Goal: Check status: Check status

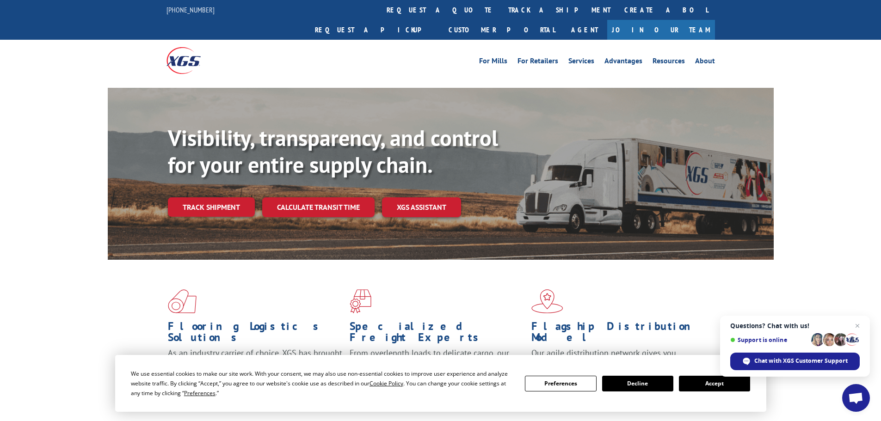
click at [185, 199] on div "Visibility, transparency, and control for your entire supply chain. Track shipm…" at bounding box center [471, 189] width 606 height 129
click at [185, 197] on link "Track shipment" at bounding box center [211, 206] width 87 height 19
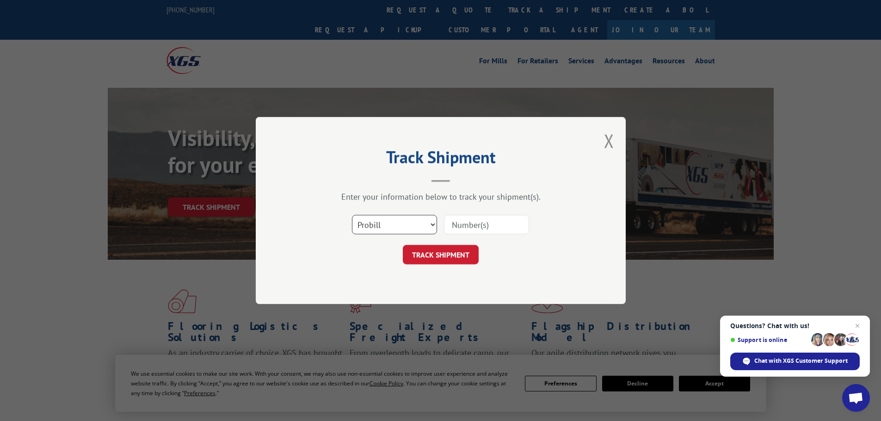
click at [419, 225] on select "Select category... Probill BOL PO" at bounding box center [394, 224] width 85 height 19
click at [352, 215] on select "Select category... Probill BOL PO" at bounding box center [394, 224] width 85 height 19
click at [450, 223] on input at bounding box center [486, 224] width 85 height 19
type input "5590553"
click button "TRACK SHIPMENT" at bounding box center [441, 254] width 76 height 19
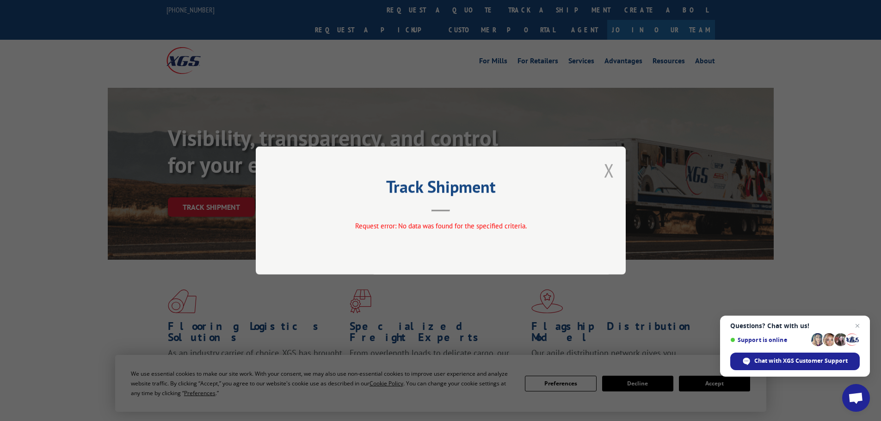
click at [608, 171] on button "Close modal" at bounding box center [609, 170] width 10 height 25
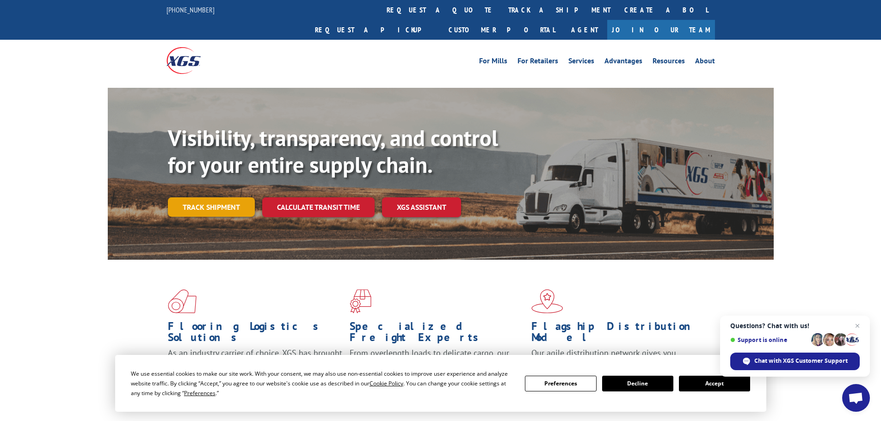
click at [204, 197] on link "Track shipment" at bounding box center [211, 206] width 87 height 19
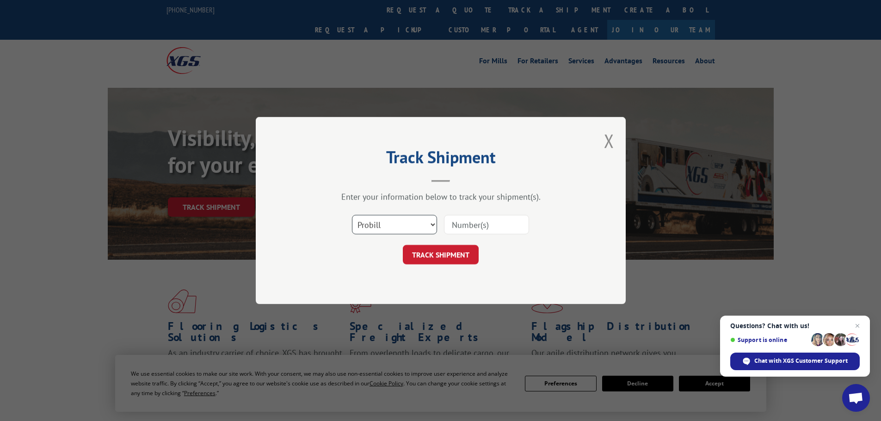
click at [388, 224] on select "Select category... Probill BOL PO" at bounding box center [394, 224] width 85 height 19
select select "bol"
click at [352, 215] on select "Select category... Probill BOL PO" at bounding box center [394, 224] width 85 height 19
click at [468, 222] on input at bounding box center [486, 224] width 85 height 19
type input "5590553"
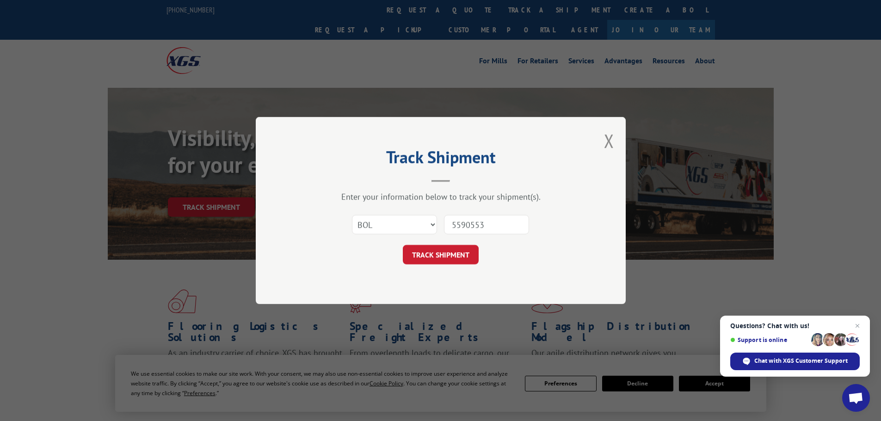
click at [403, 245] on button "TRACK SHIPMENT" at bounding box center [441, 254] width 76 height 19
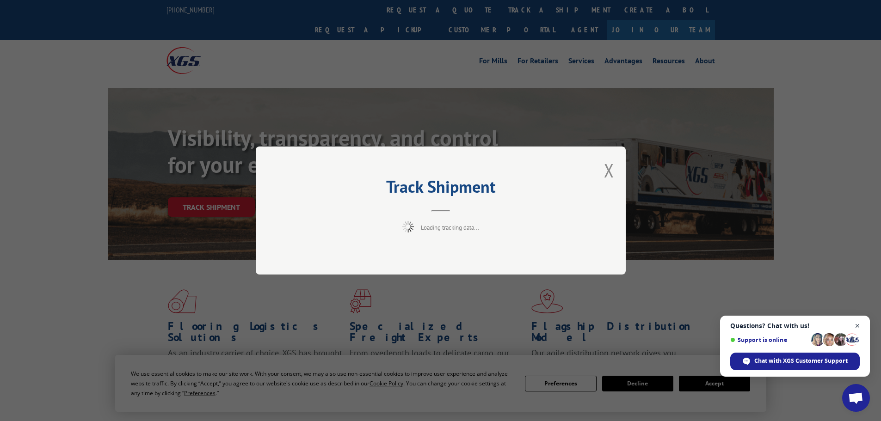
click at [861, 325] on span "Close chat" at bounding box center [858, 326] width 12 height 12
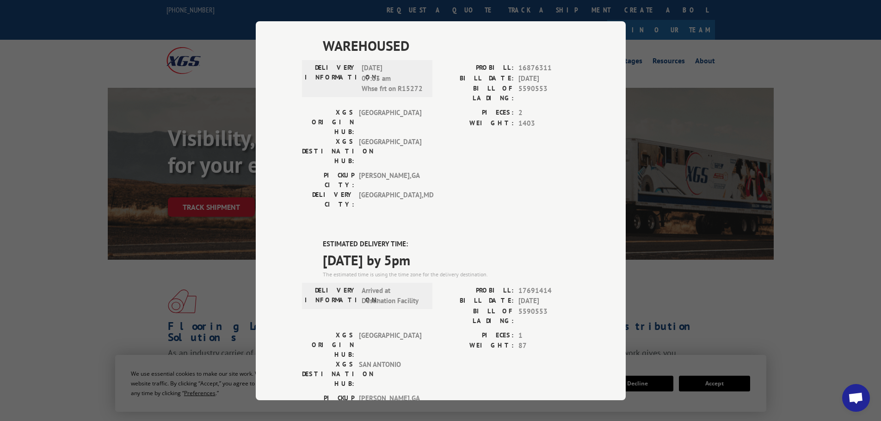
scroll to position [277, 0]
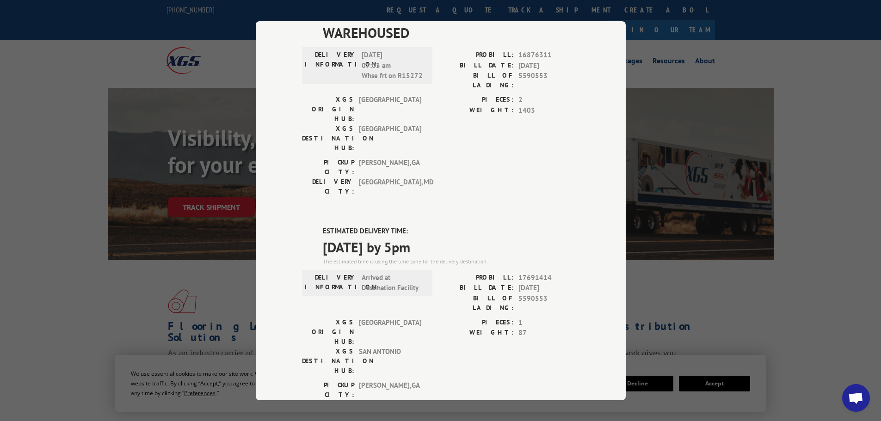
click at [805, 304] on div "Track Shipment DELIVERED DELIVERY INFORMATION: PROBILL: 8171163 BILL DATE: [DAT…" at bounding box center [440, 210] width 881 height 421
